Goal: Register for event/course

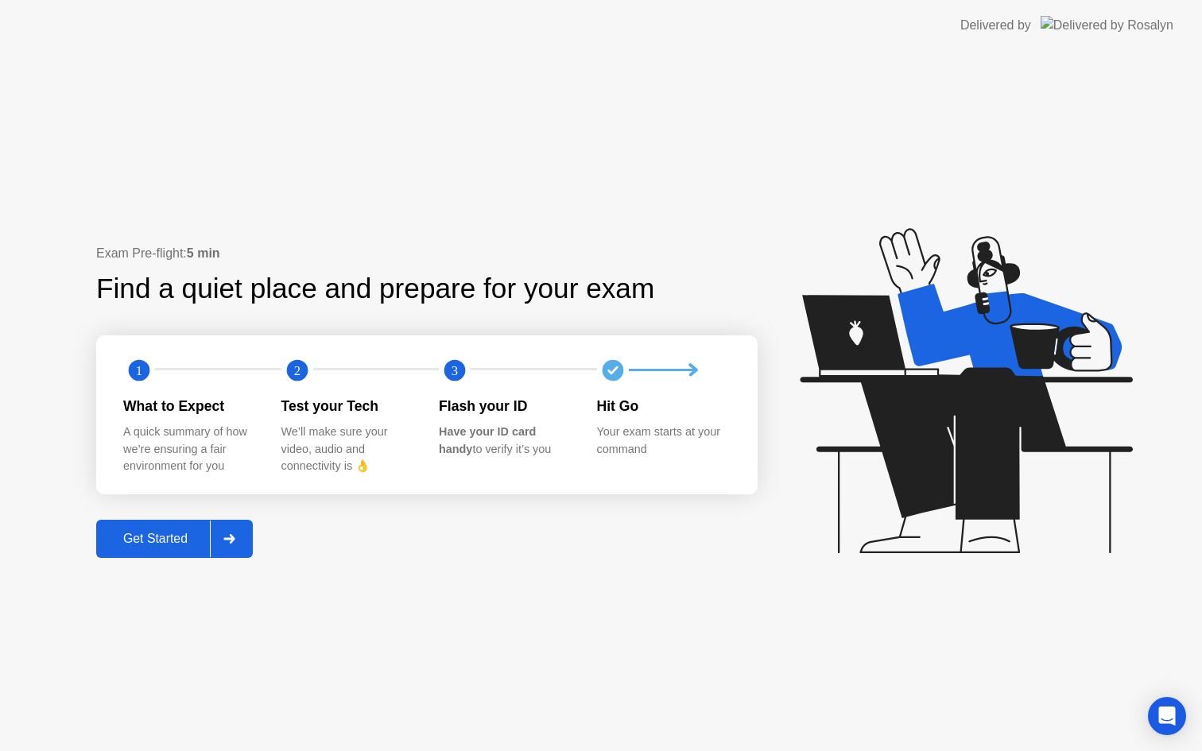
click at [178, 550] on button "Get Started" at bounding box center [174, 539] width 157 height 38
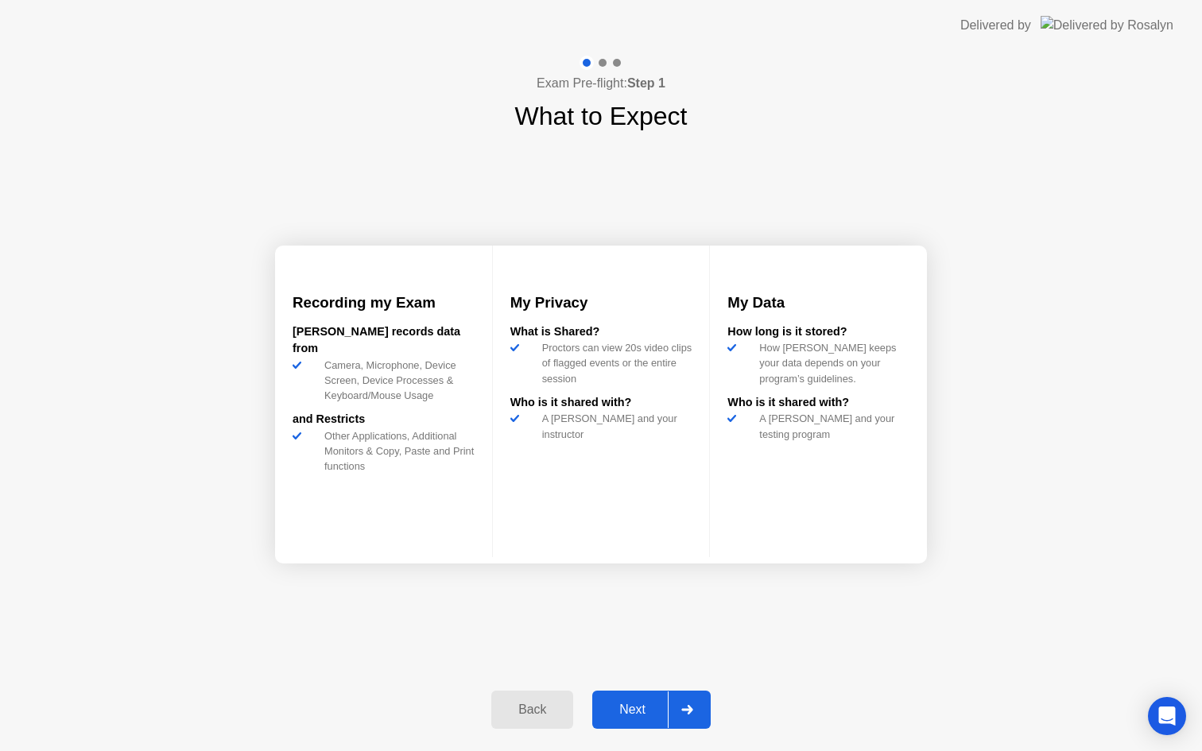
click at [643, 704] on div "Next" at bounding box center [632, 710] width 71 height 14
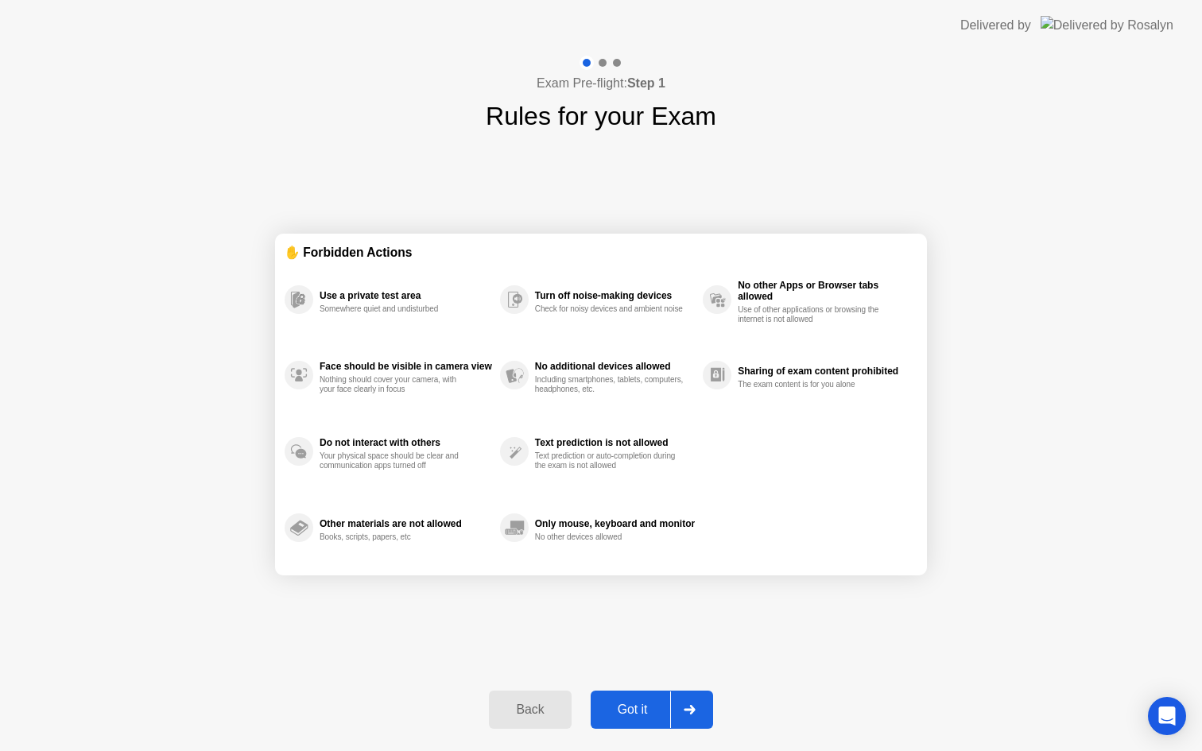
click at [643, 704] on div "Got it" at bounding box center [632, 710] width 75 height 14
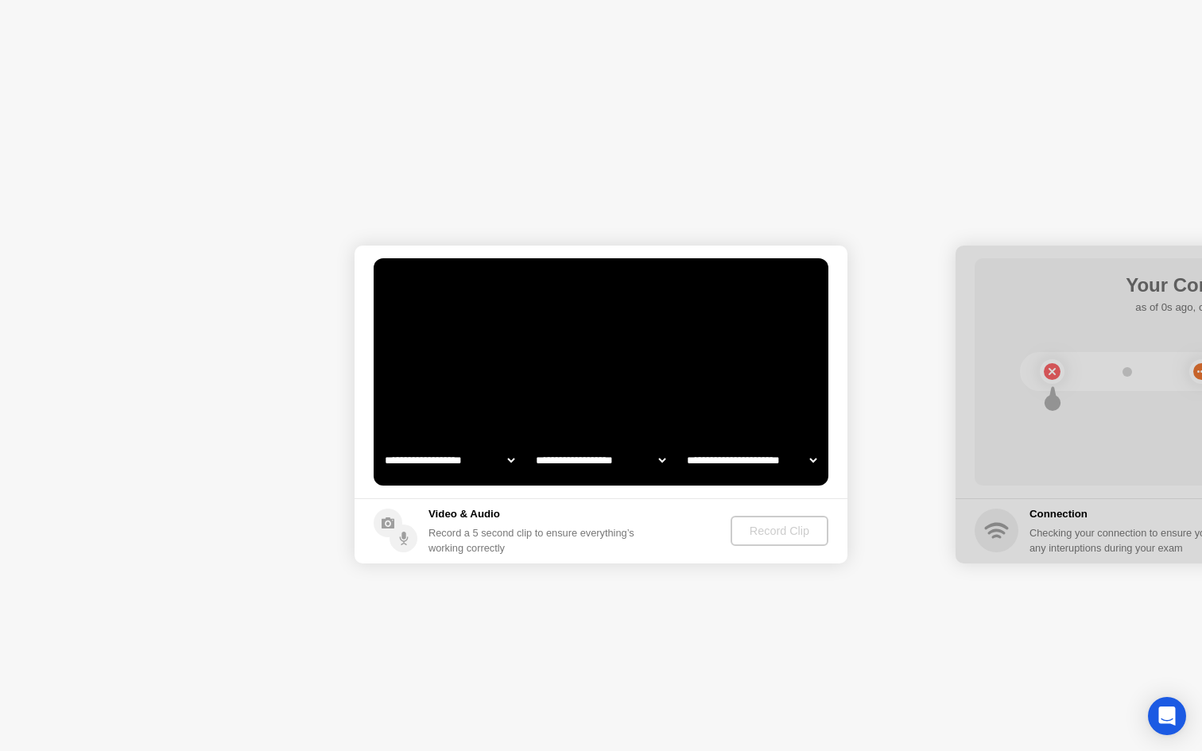
select select "**********"
select select "*******"
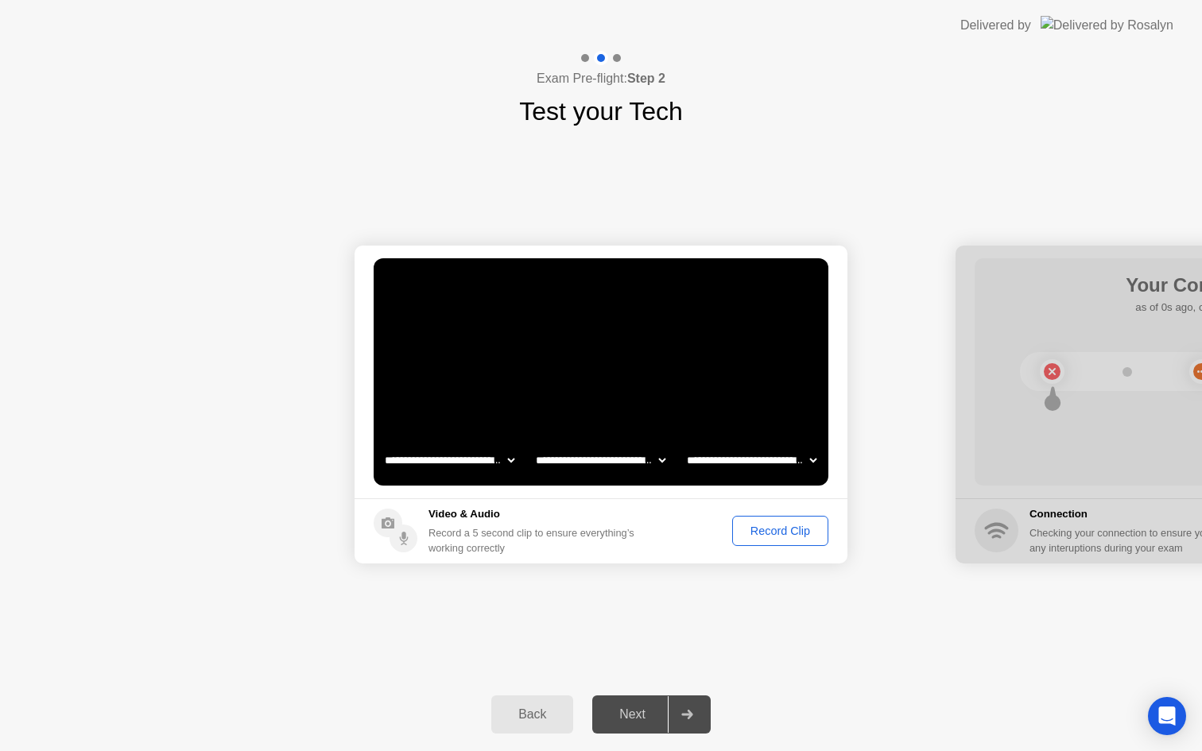
click at [770, 537] on div "Record Clip" at bounding box center [780, 531] width 85 height 13
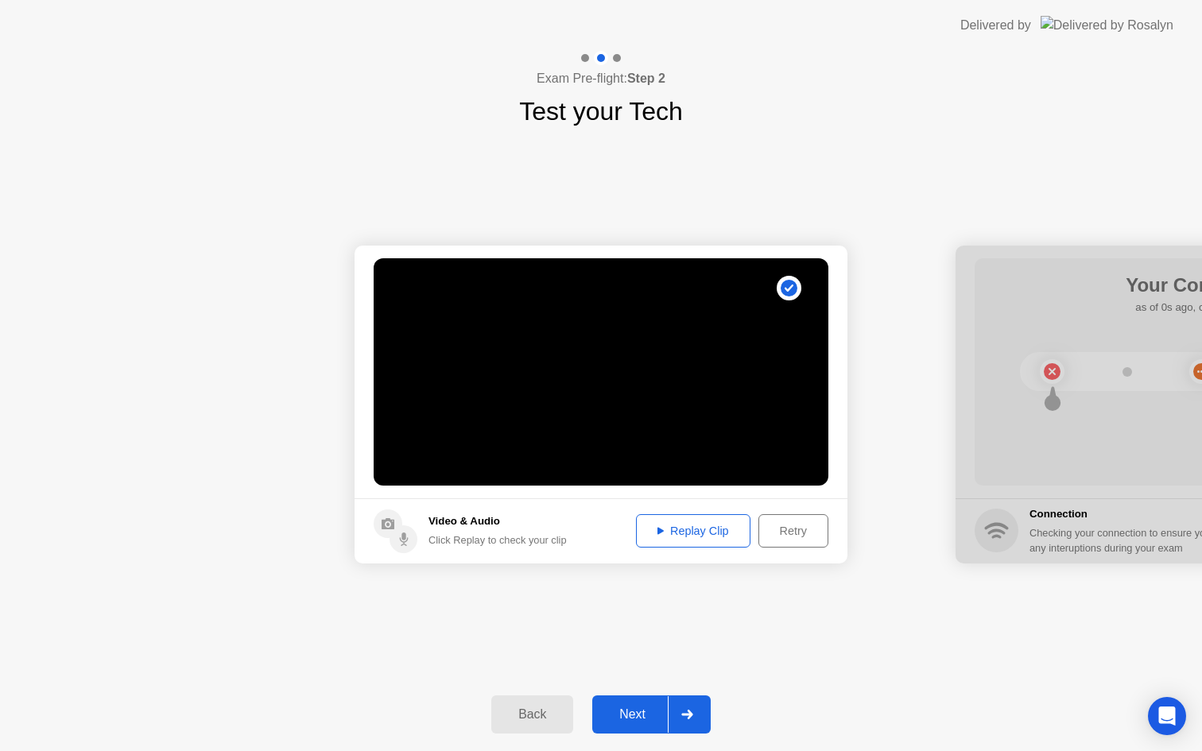
click at [630, 716] on div "Next" at bounding box center [632, 715] width 71 height 14
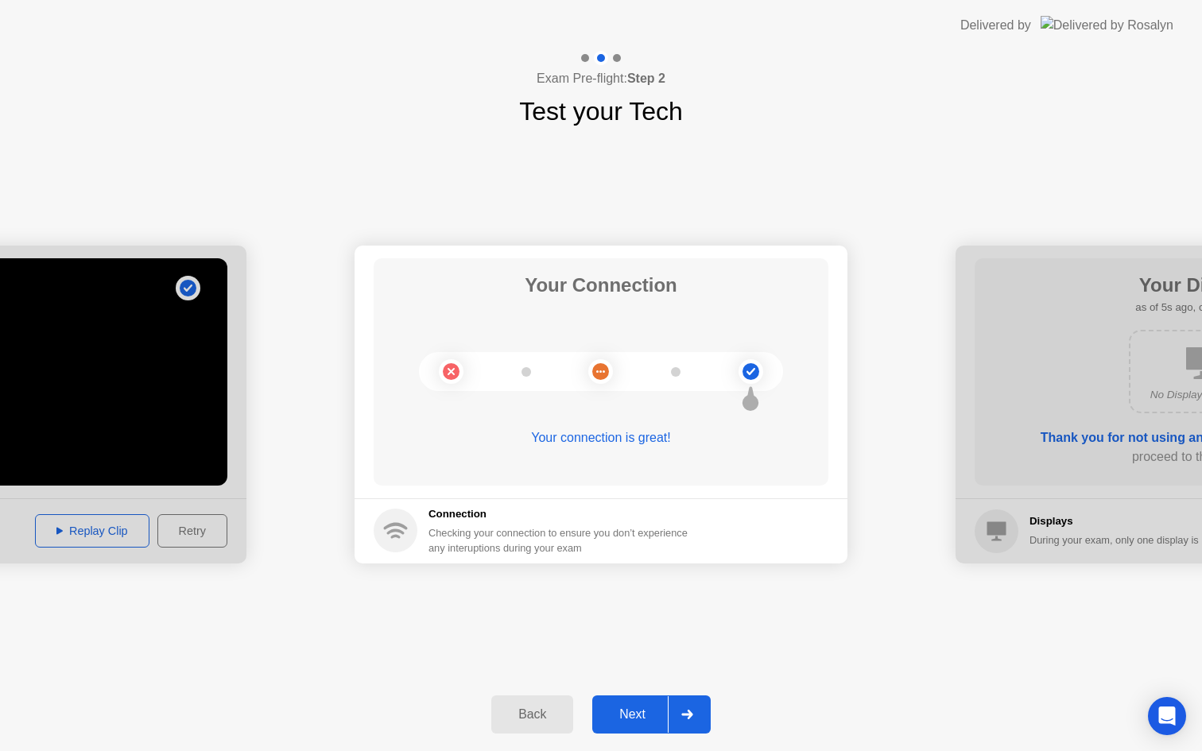
click at [630, 716] on div "Next" at bounding box center [632, 715] width 71 height 14
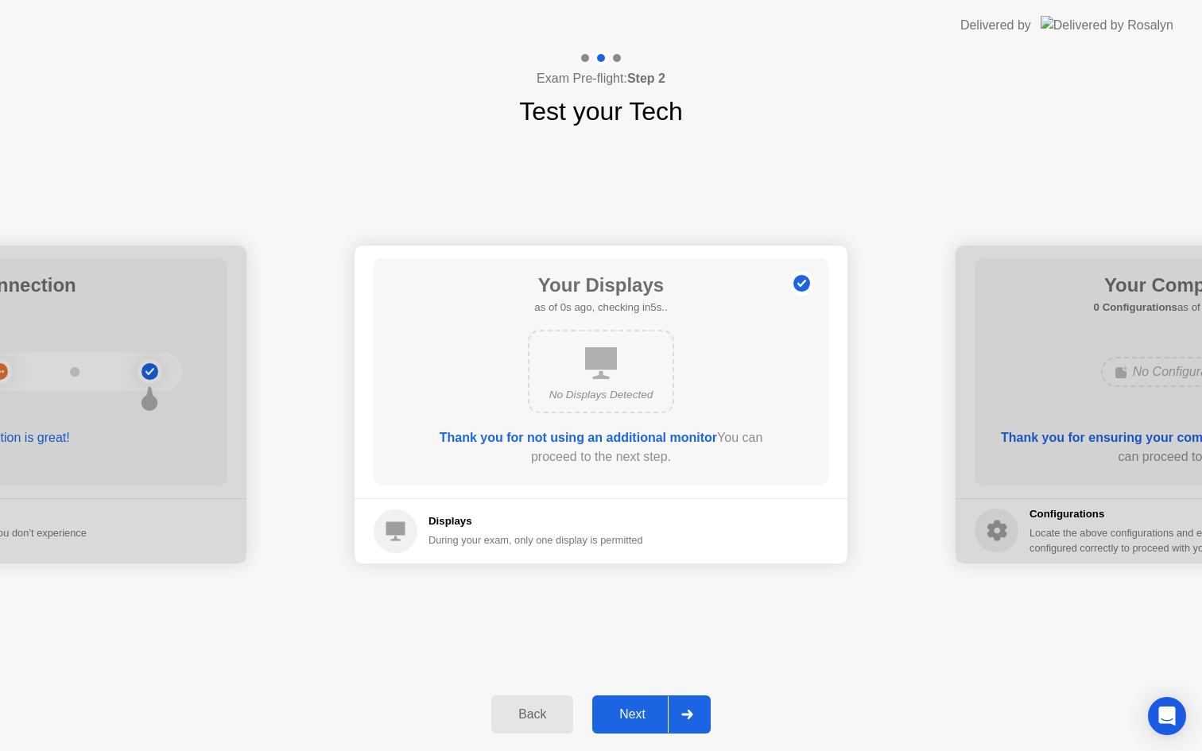
click at [628, 712] on div "Next" at bounding box center [632, 715] width 71 height 14
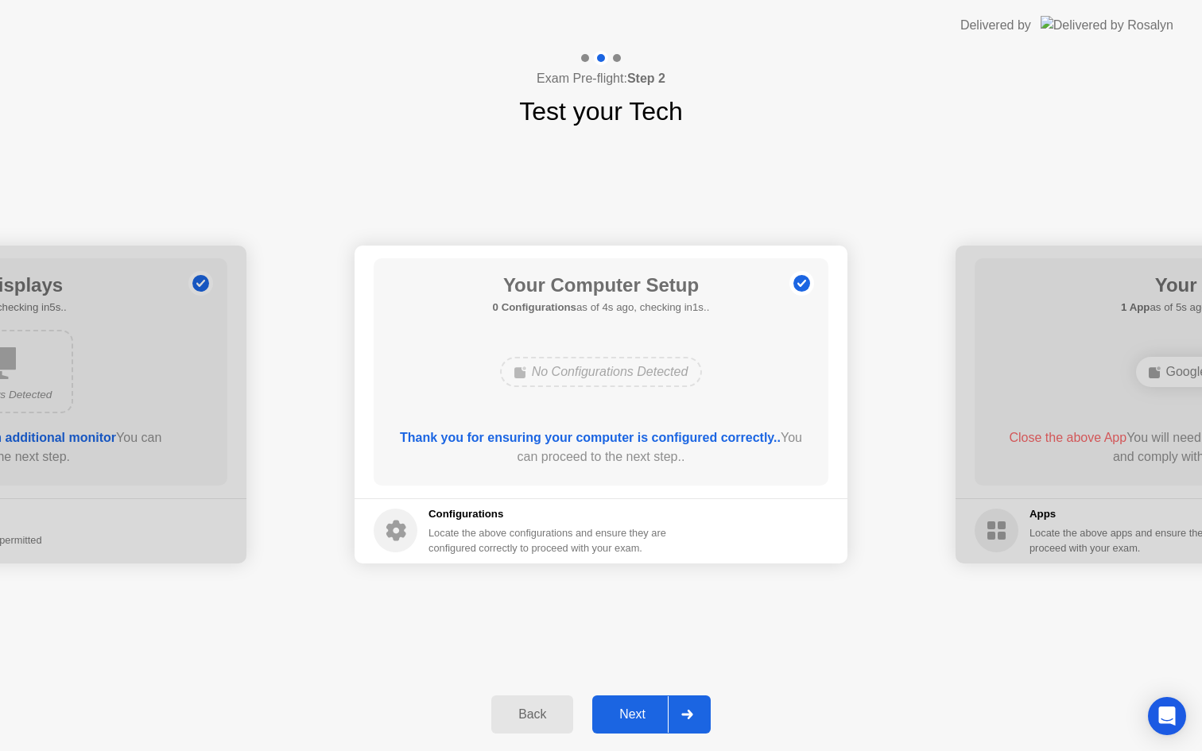
click at [628, 712] on div "Next" at bounding box center [632, 715] width 71 height 14
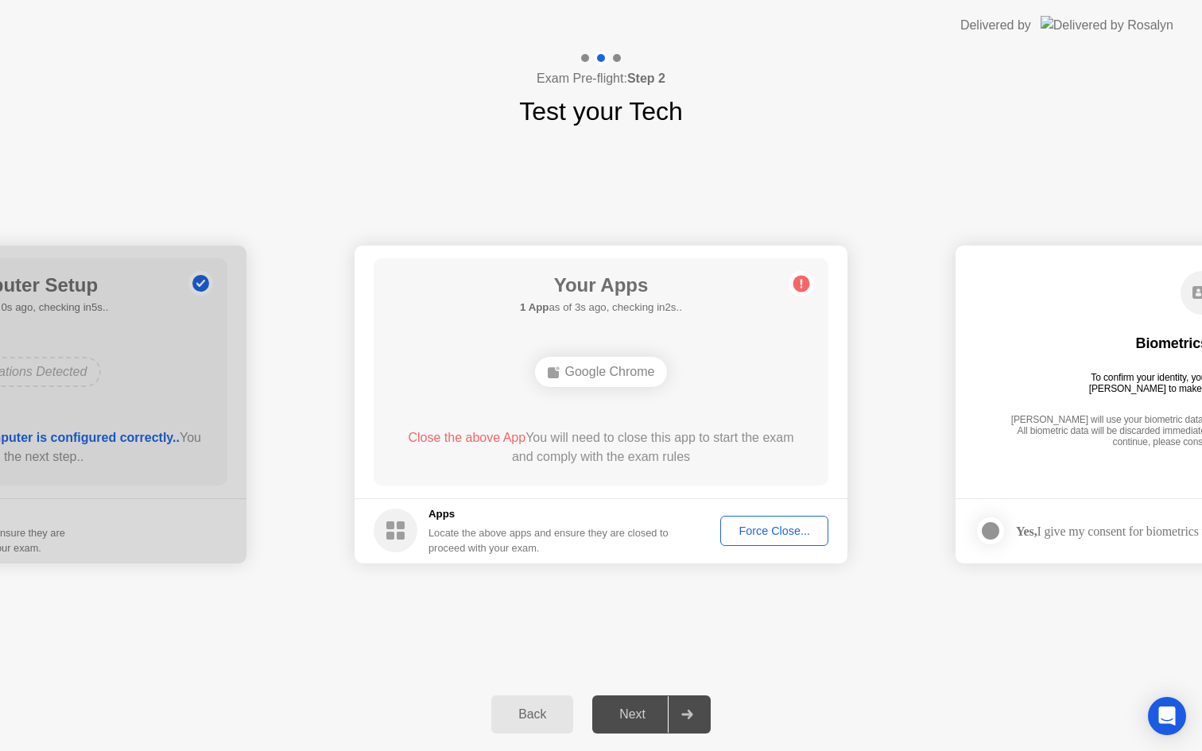
click at [506, 436] on span "Close the above App" at bounding box center [467, 438] width 118 height 14
click at [743, 525] on div "Force Close..." at bounding box center [774, 531] width 97 height 13
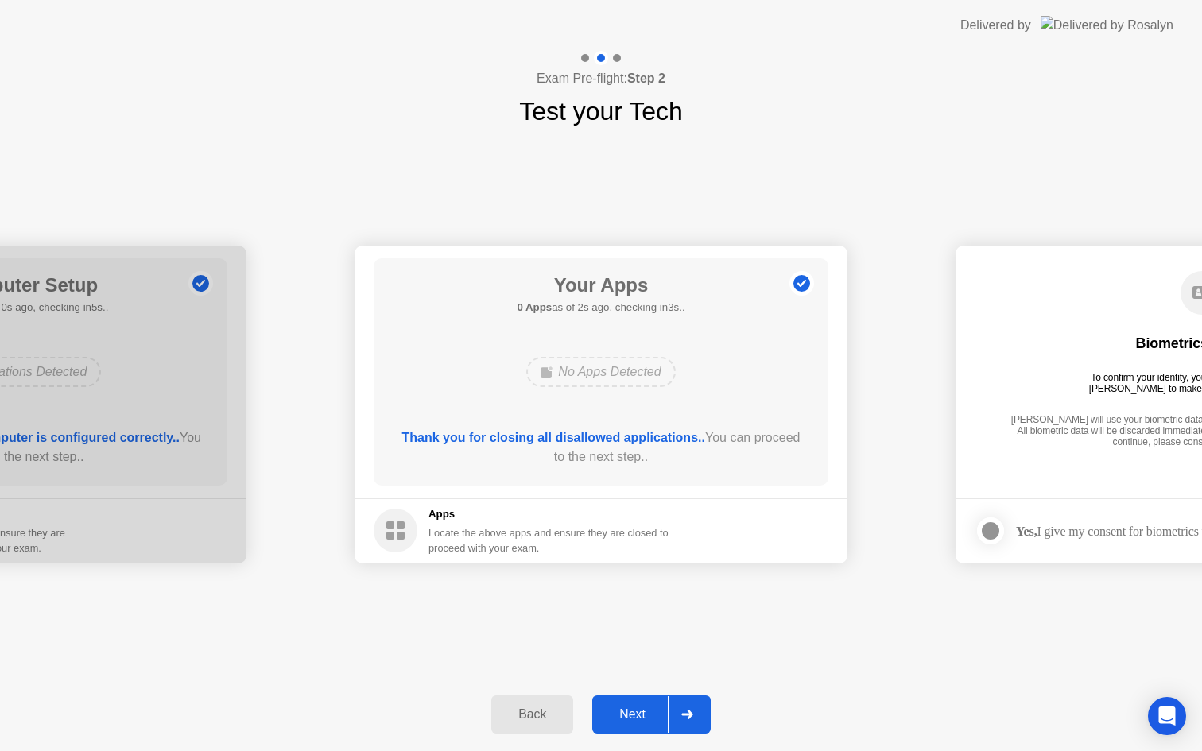
click at [618, 716] on div "Next" at bounding box center [632, 715] width 71 height 14
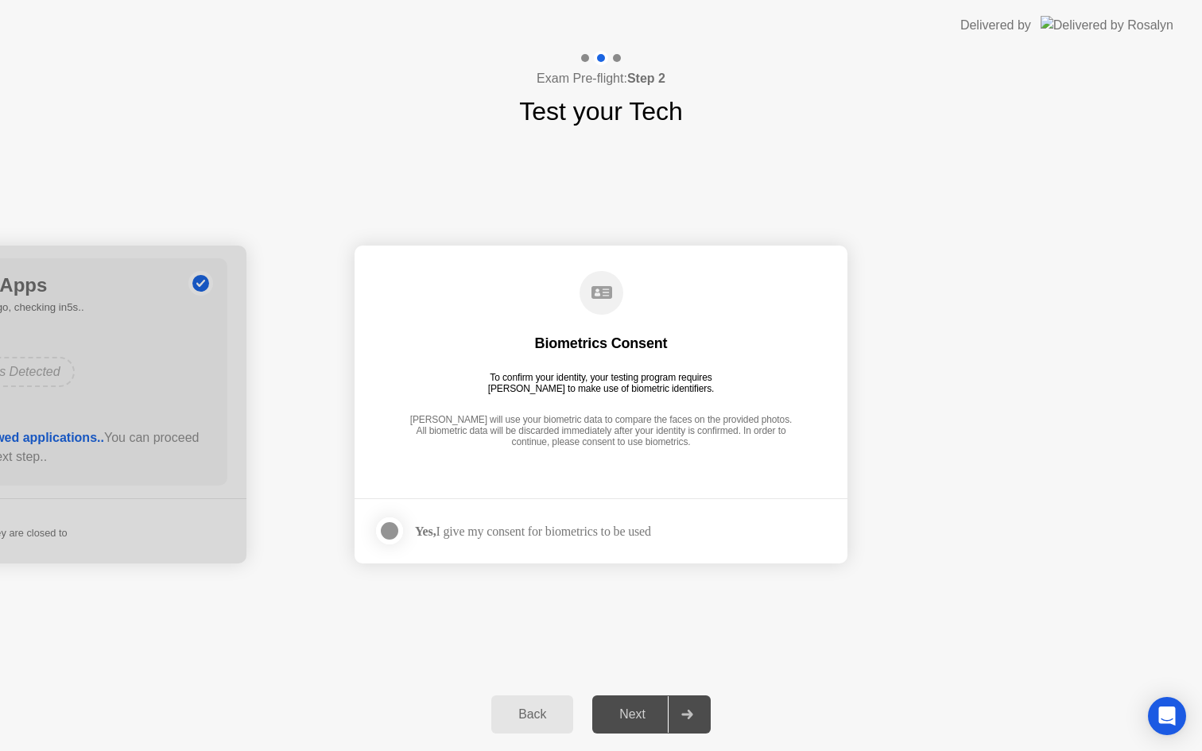
click at [554, 517] on div "Yes, I give my consent for biometrics to be used" at bounding box center [512, 531] width 277 height 32
click at [549, 522] on div "Yes, I give my consent for biometrics to be used" at bounding box center [512, 531] width 277 height 32
click at [389, 533] on div at bounding box center [389, 531] width 19 height 19
click at [631, 708] on div "Next" at bounding box center [632, 715] width 71 height 14
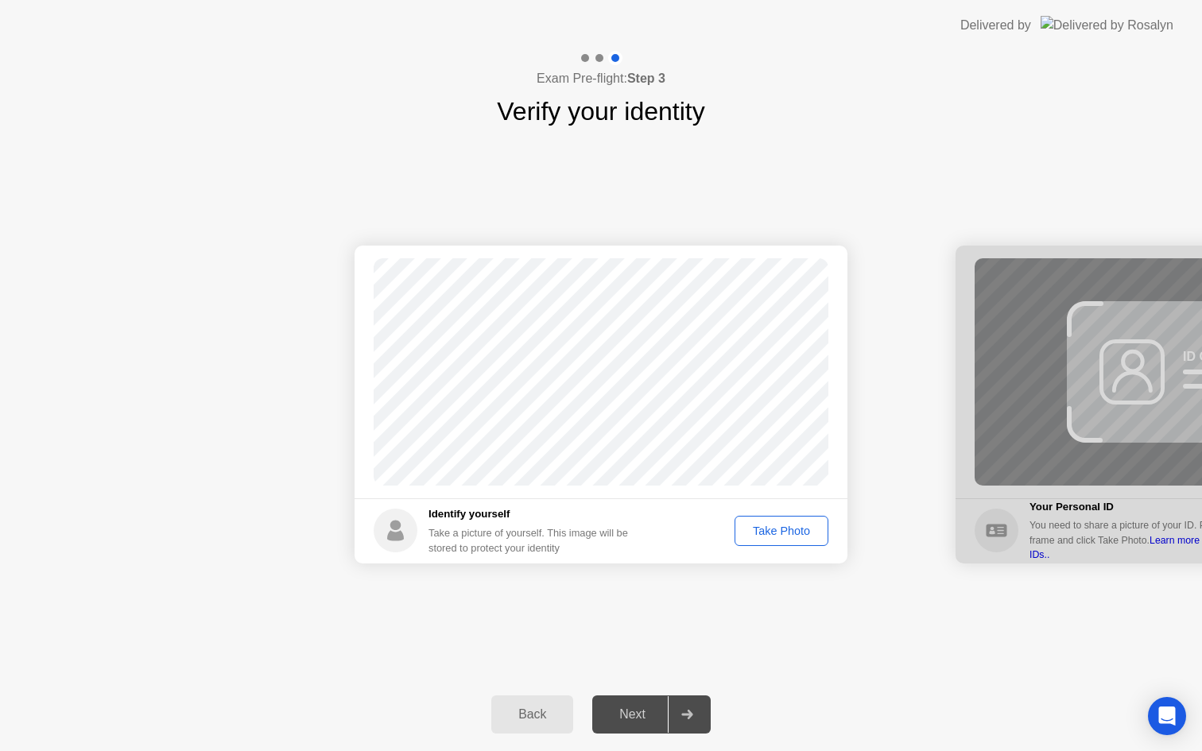
click at [786, 537] on div "Take Photo" at bounding box center [781, 531] width 83 height 13
click at [652, 722] on div "Next" at bounding box center [632, 715] width 71 height 14
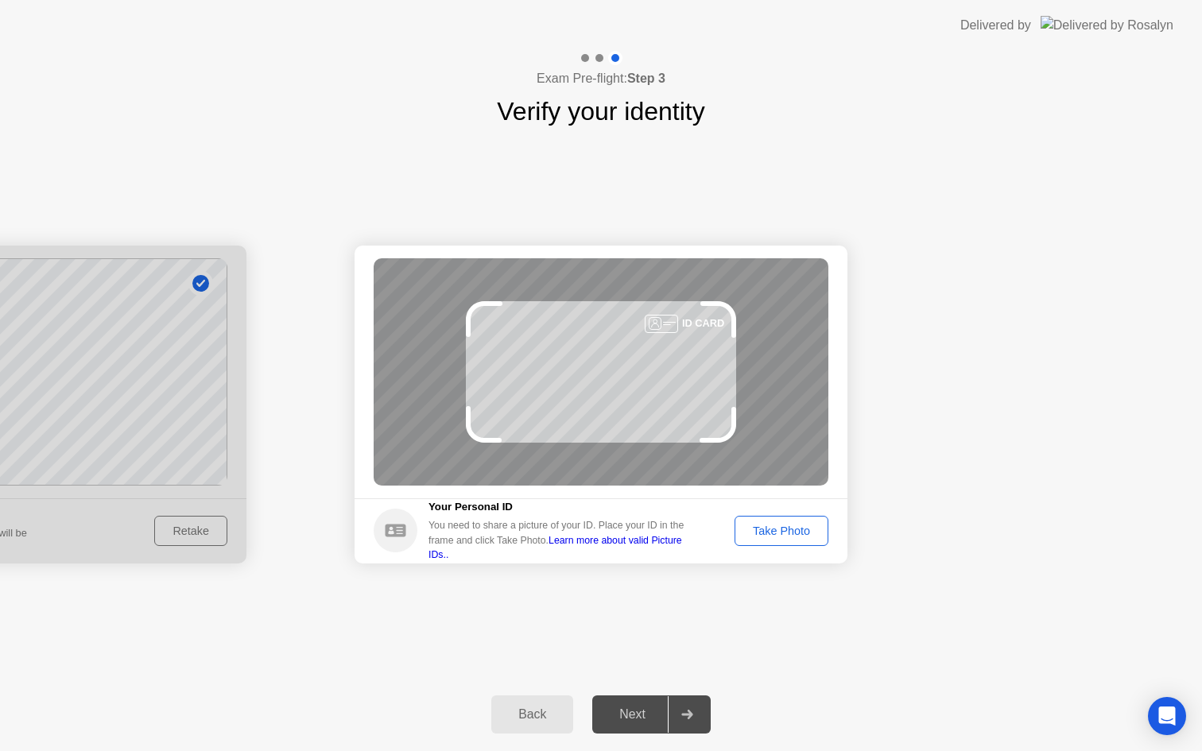
click at [747, 526] on div "Take Photo" at bounding box center [781, 531] width 83 height 13
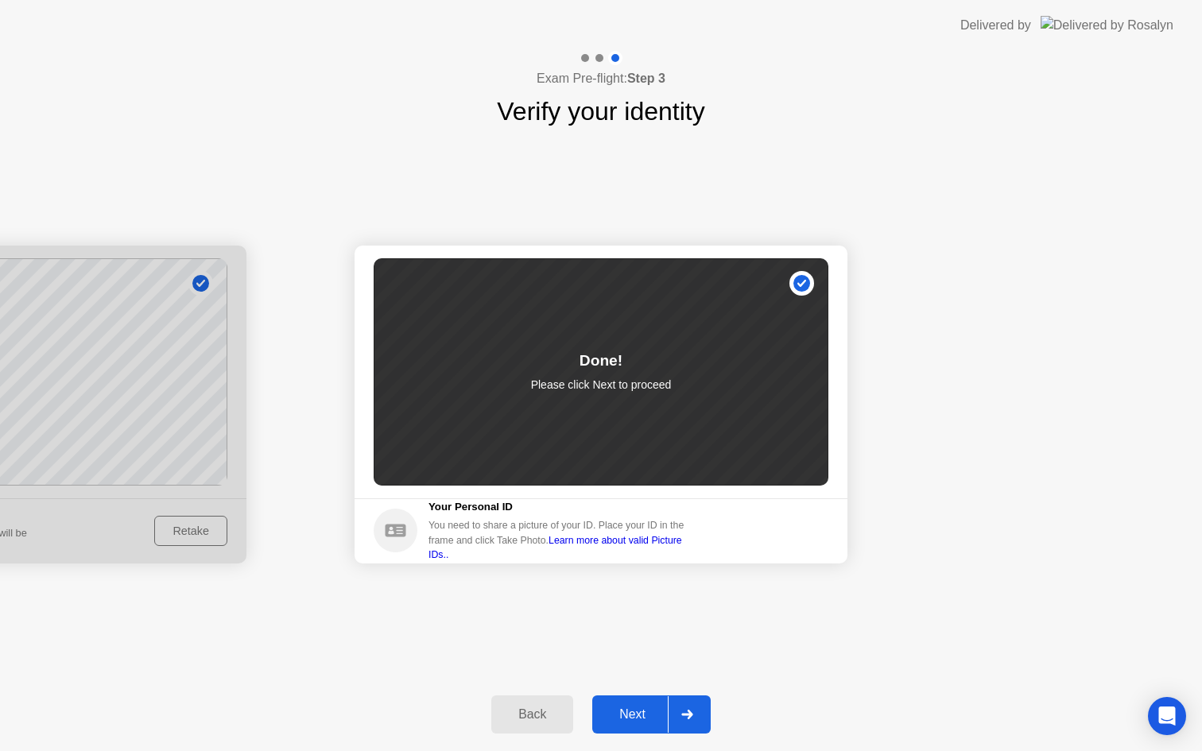
click at [620, 700] on button "Next" at bounding box center [651, 715] width 118 height 38
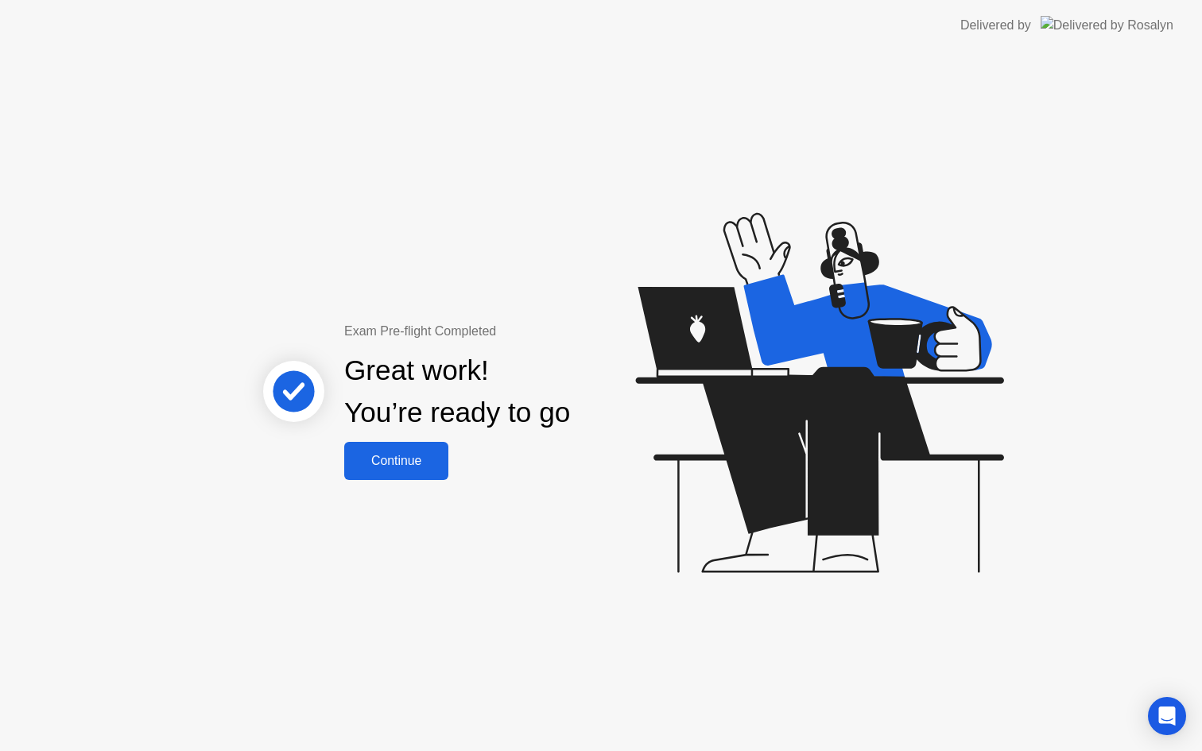
click at [414, 477] on button "Continue" at bounding box center [396, 461] width 104 height 38
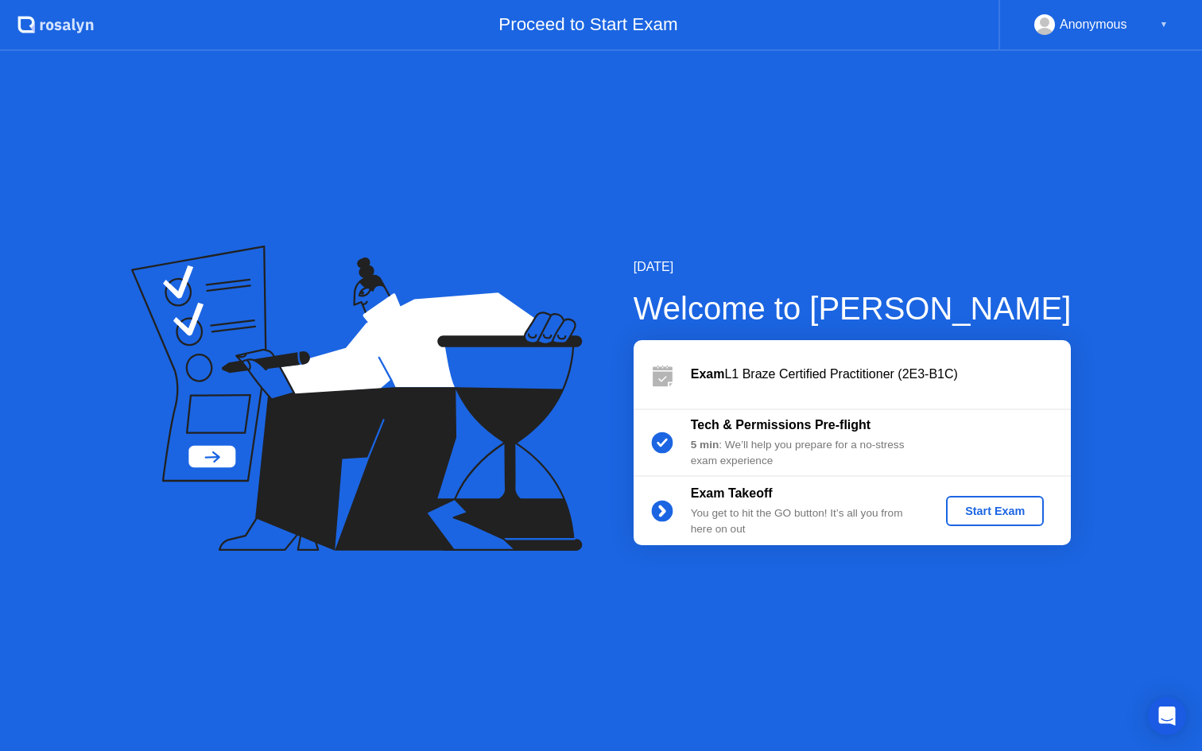
click at [994, 513] on div "Start Exam" at bounding box center [994, 511] width 85 height 13
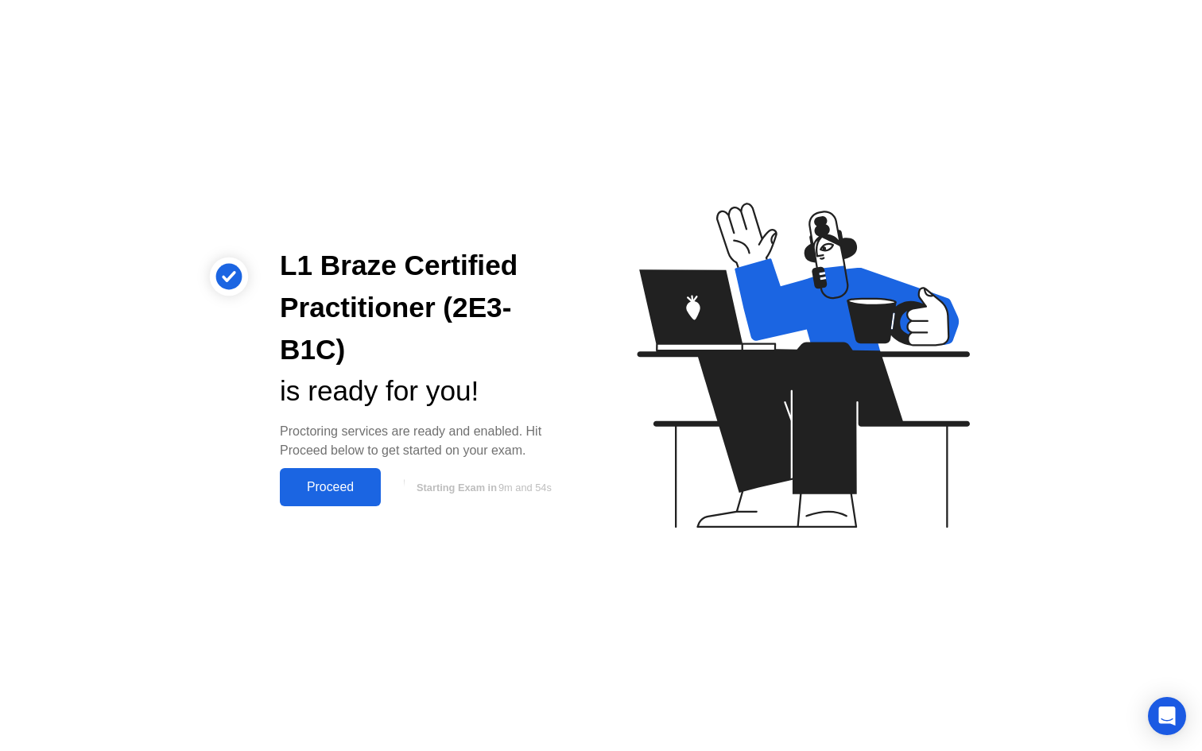
click at [320, 477] on button "Proceed" at bounding box center [330, 487] width 101 height 38
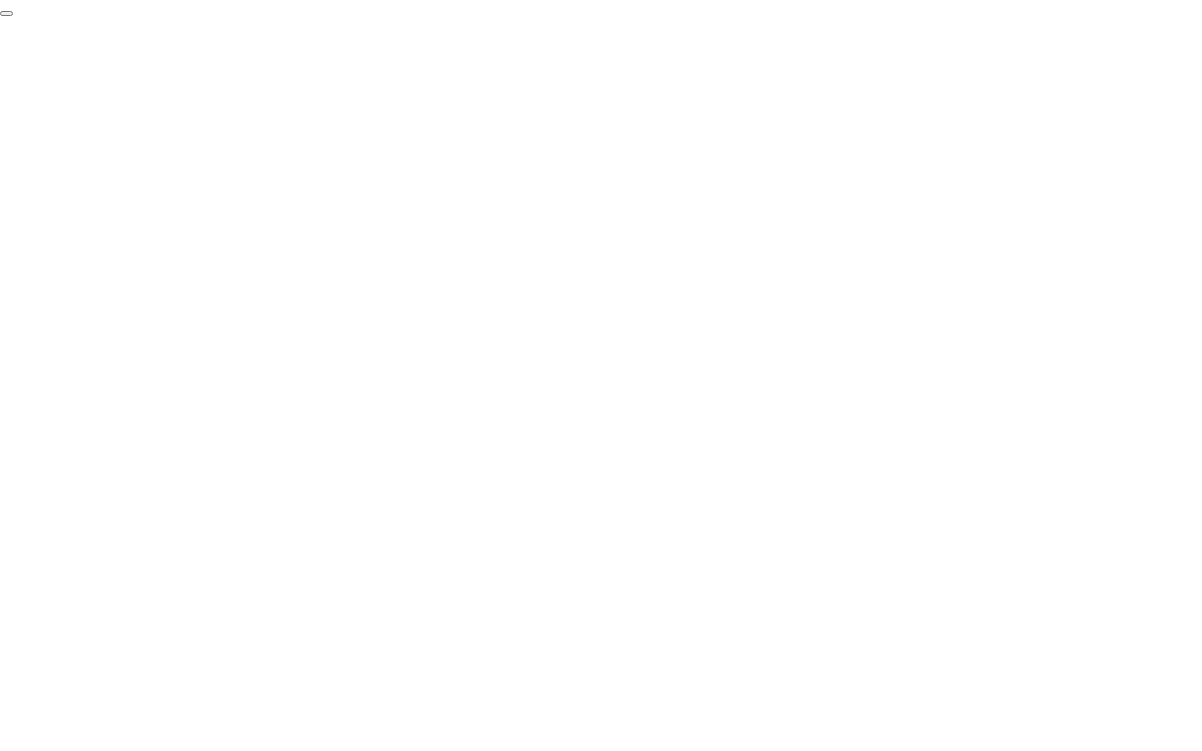
click div "End Proctoring Session"
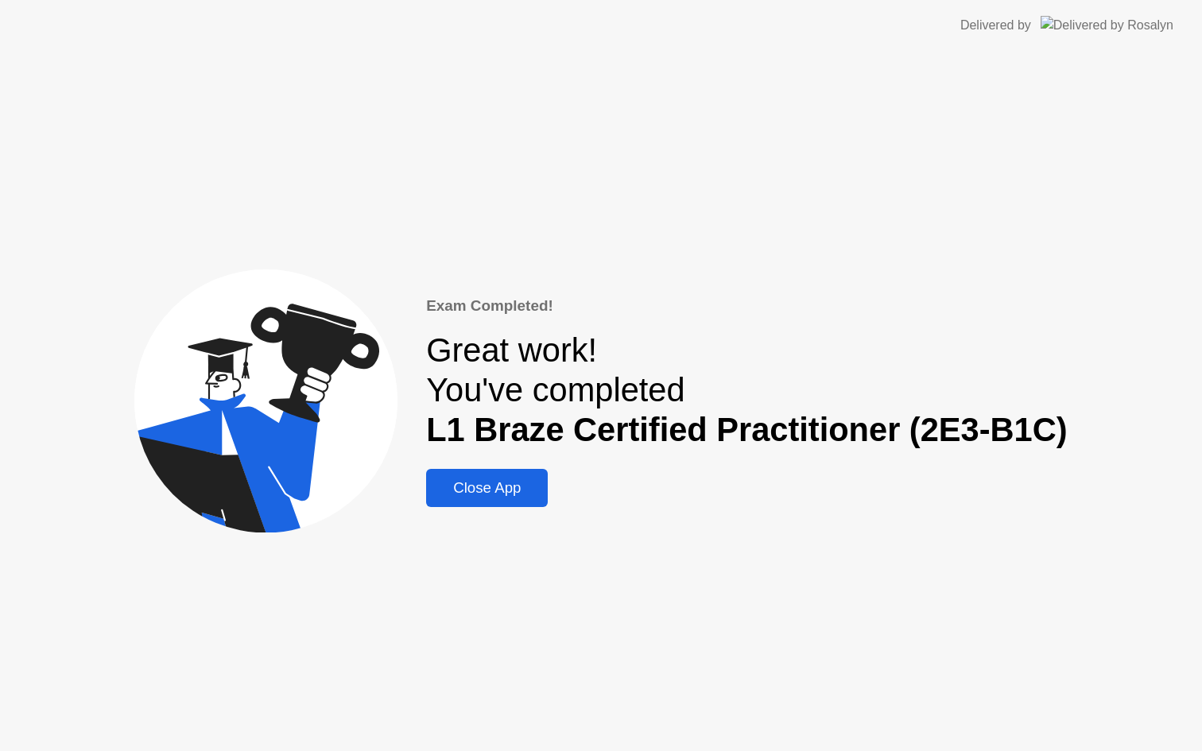
click at [524, 484] on div "Close App" at bounding box center [487, 487] width 112 height 17
